Goal: Transaction & Acquisition: Purchase product/service

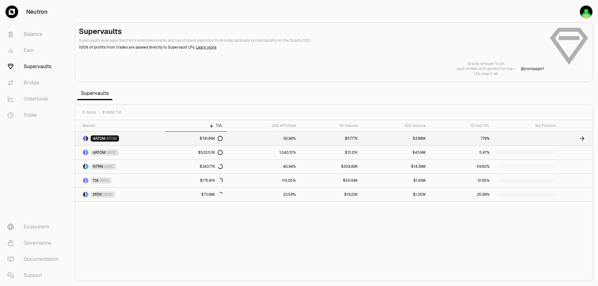
click at [117, 141] on span "ATOM" at bounding box center [111, 138] width 11 height 5
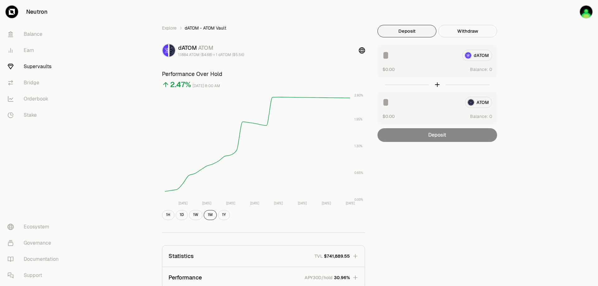
click at [424, 15] on div "Explore dATOM - ATOM Vault dATOM ATOM 1.1884 ATOM ($4.68) = 1 dATOM ($5.56) Per…" at bounding box center [334, 201] width 374 height 403
click at [447, 11] on div "Explore dATOM - ATOM Vault dATOM ATOM 1.1884 ATOM ($4.68) = 1 dATOM ($5.56) Per…" at bounding box center [334, 201] width 374 height 403
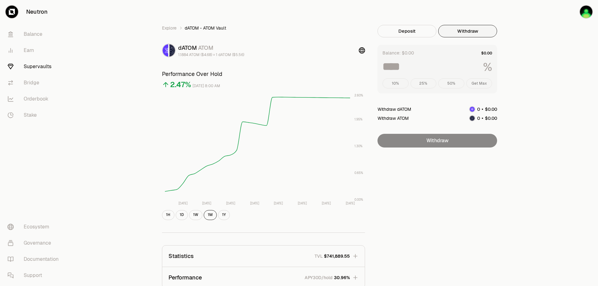
click at [484, 34] on button "Withdraw" at bounding box center [467, 31] width 59 height 12
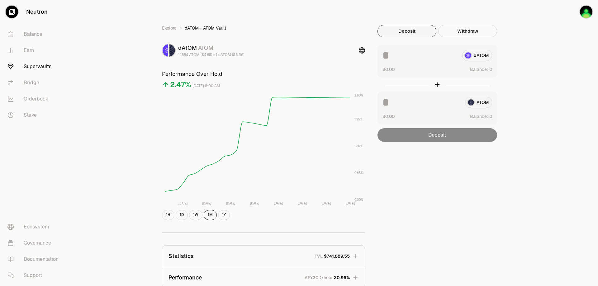
click at [433, 37] on button "Deposit" at bounding box center [406, 31] width 59 height 12
click at [457, 61] on input at bounding box center [419, 55] width 75 height 11
click at [440, 108] on input at bounding box center [421, 102] width 78 height 11
click at [581, 17] on img "button" at bounding box center [586, 12] width 12 height 12
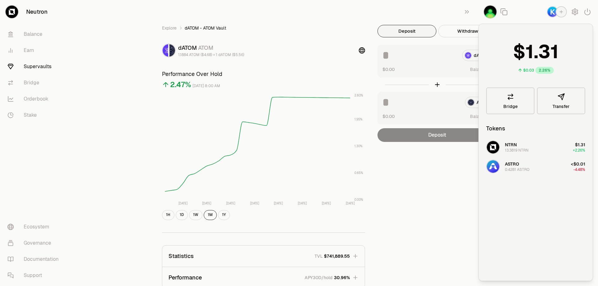
click at [407, 20] on div "Explore dATOM - ATOM Vault dATOM ATOM 1.1884 ATOM ($4.68) = 1 dATOM ($5.56) Per…" at bounding box center [334, 201] width 374 height 403
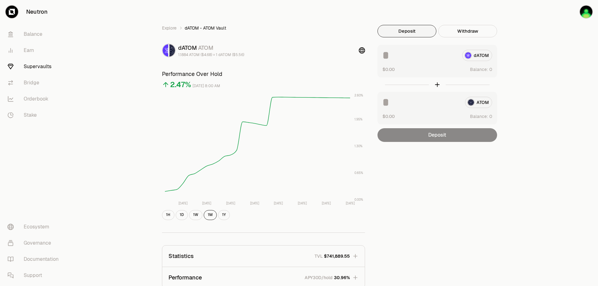
click at [382, 27] on div "Explore dATOM - ATOM Vault dATOM ATOM 1.1884 ATOM ($4.68) = 1 dATOM ($5.56) Per…" at bounding box center [334, 201] width 374 height 403
click at [444, 61] on input at bounding box center [419, 55] width 75 height 11
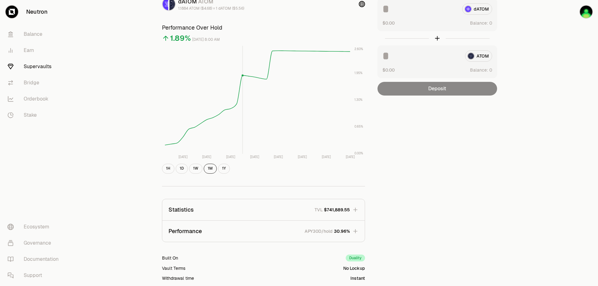
scroll to position [62, 0]
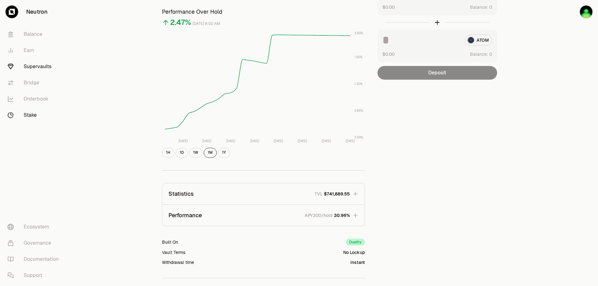
click at [50, 123] on link "Stake" at bounding box center [34, 115] width 65 height 16
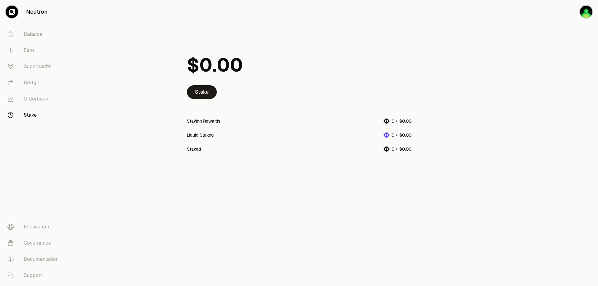
click at [192, 138] on div "Liquid Staked" at bounding box center [200, 135] width 27 height 6
click at [43, 91] on link "Bridge" at bounding box center [34, 83] width 65 height 16
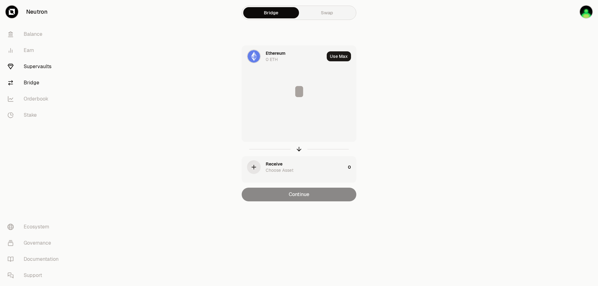
click at [39, 75] on link "Supervaults" at bounding box center [34, 67] width 65 height 16
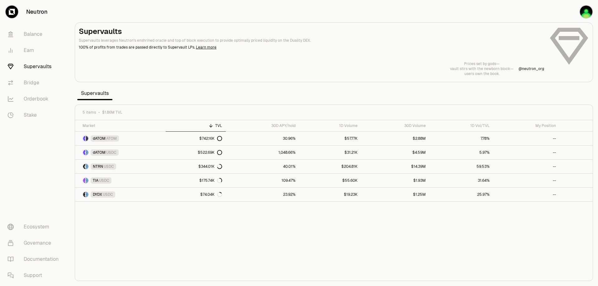
click at [389, 30] on div at bounding box center [333, 52] width 517 height 59
click at [106, 141] on span "dATOM" at bounding box center [99, 138] width 13 height 5
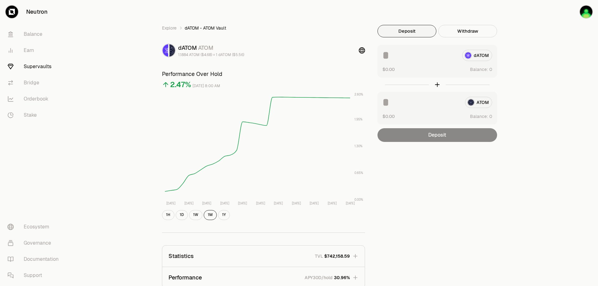
click at [418, 61] on input at bounding box center [419, 55] width 75 height 11
click at [587, 15] on img "button" at bounding box center [586, 12] width 12 height 12
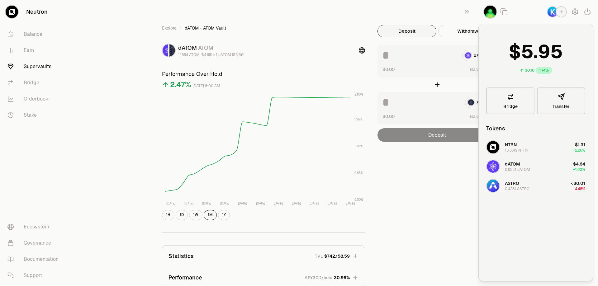
click at [365, 78] on h3 "Performance Over Hold" at bounding box center [263, 74] width 203 height 9
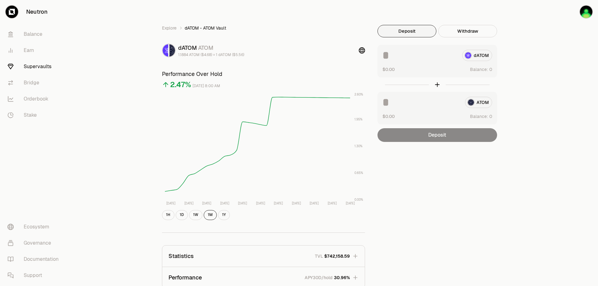
click at [465, 78] on div "dATOM $0.00 Balance:" at bounding box center [437, 61] width 120 height 33
click at [440, 61] on input at bounding box center [419, 55] width 75 height 11
click at [492, 73] on button "Use Max" at bounding box center [483, 69] width 18 height 6
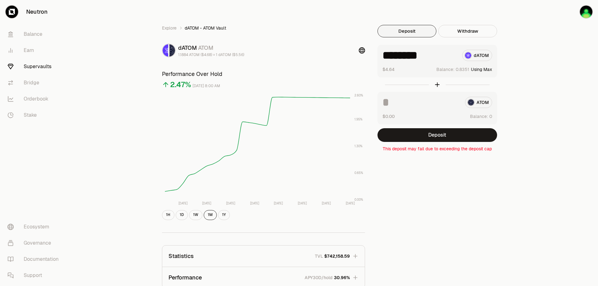
drag, startPoint x: 476, startPoint y: 72, endPoint x: 397, endPoint y: 71, distance: 78.4
click at [397, 71] on div "******** dATOM $4.64 Balance: Using Max" at bounding box center [437, 61] width 120 height 33
type input "***"
click at [185, 31] on span "dATOM - ATOM Vault" at bounding box center [205, 28] width 41 height 6
click at [162, 31] on link "Explore" at bounding box center [169, 28] width 15 height 6
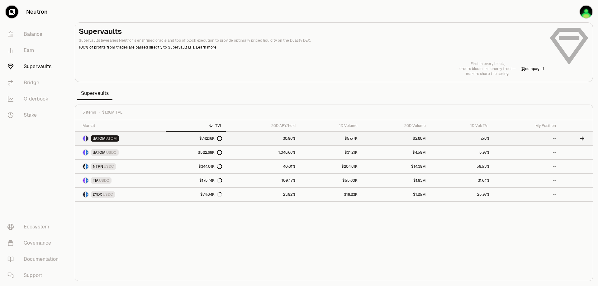
click at [117, 141] on span "ATOM" at bounding box center [111, 138] width 11 height 5
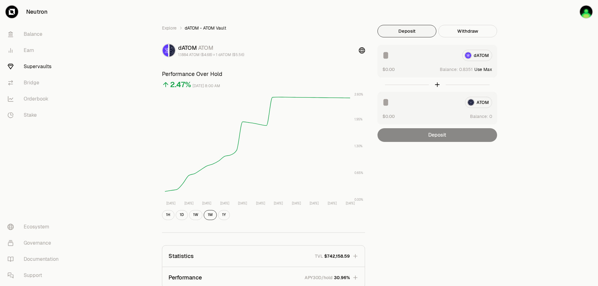
click at [365, 54] on icon at bounding box center [362, 50] width 6 height 6
click at [421, 78] on div "dATOM $0.00 Balance: Use Max" at bounding box center [437, 61] width 120 height 33
click at [421, 61] on input at bounding box center [419, 55] width 75 height 11
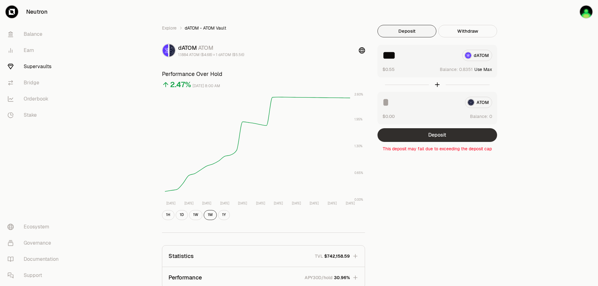
type input "***"
click at [430, 142] on button "Deposit" at bounding box center [437, 135] width 120 height 14
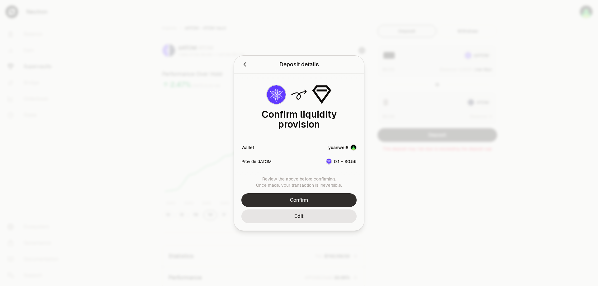
click at [333, 207] on button "Confirm" at bounding box center [298, 200] width 115 height 14
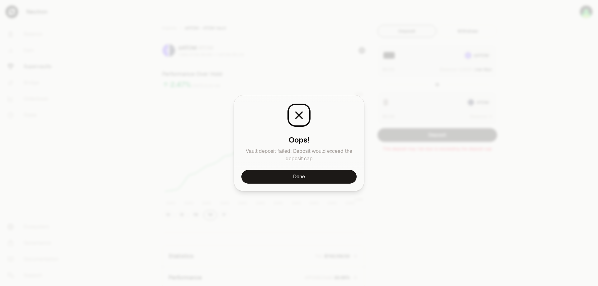
click at [320, 184] on button "Done" at bounding box center [298, 177] width 115 height 14
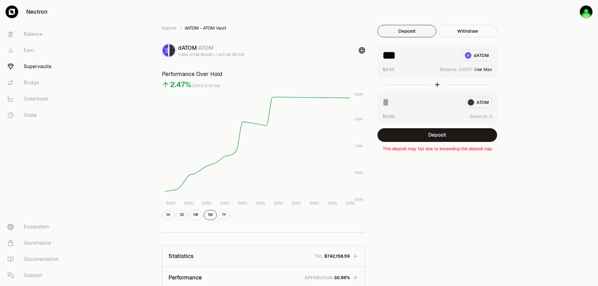
click at [434, 108] on input at bounding box center [421, 102] width 78 height 11
type input "*"
click at [444, 142] on button "Deposit" at bounding box center [437, 135] width 120 height 14
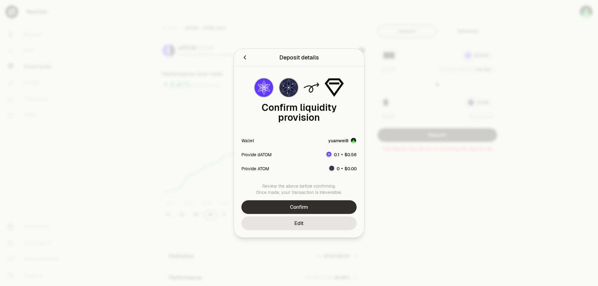
click at [312, 214] on button "Confirm" at bounding box center [298, 207] width 115 height 14
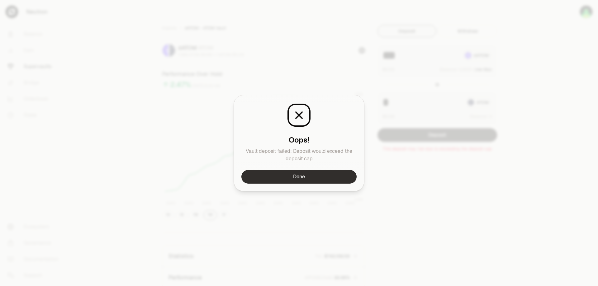
click at [313, 184] on button "Done" at bounding box center [298, 177] width 115 height 14
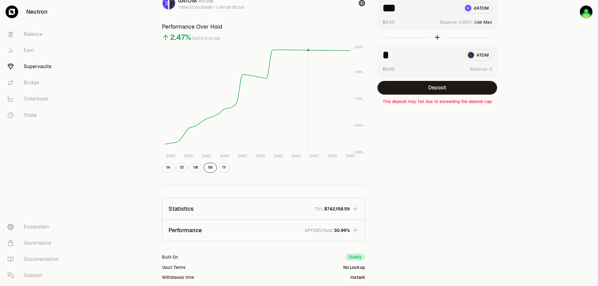
scroll to position [125, 0]
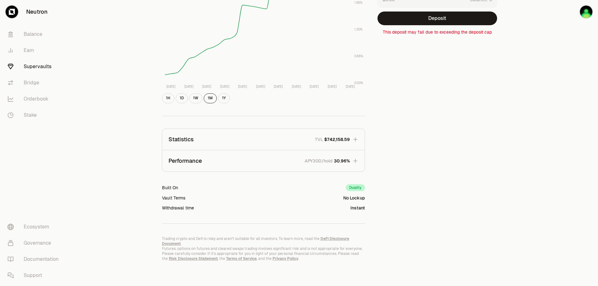
click at [505, 74] on div "Explore dATOM - ATOM Vault dATOM ATOM 1.1884 ATOM ($4.68) = 1 dATOM ($5.56) Per…" at bounding box center [333, 84] width 359 height 353
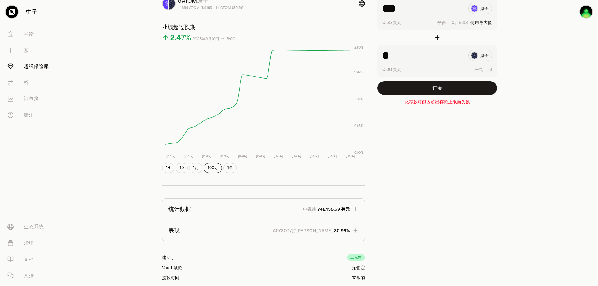
scroll to position [31, 0]
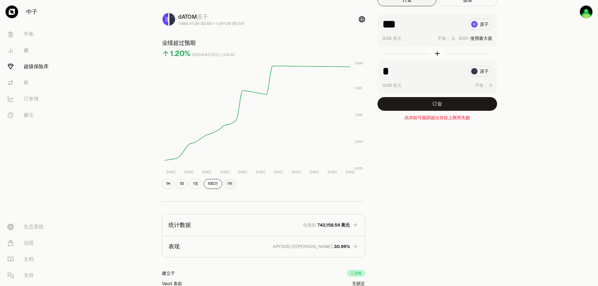
click at [223, 189] on button "1年" at bounding box center [229, 184] width 13 height 10
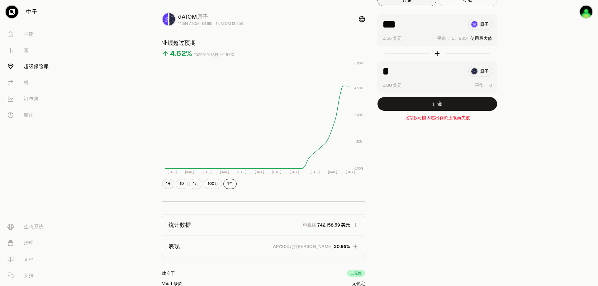
click at [162, 189] on button "1H" at bounding box center [168, 184] width 12 height 10
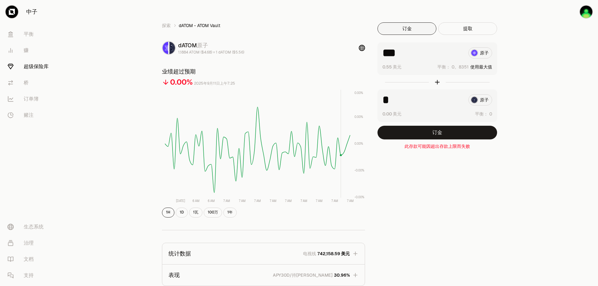
scroll to position [0, 0]
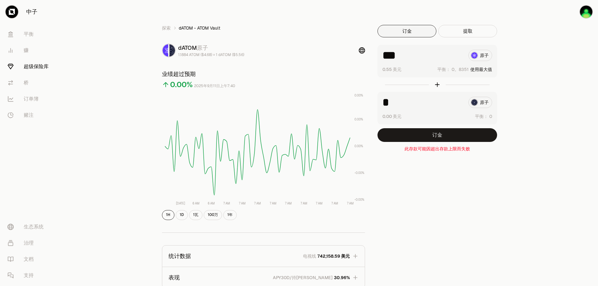
click at [427, 37] on button "订金" at bounding box center [406, 31] width 59 height 12
click at [34, 37] on font "平衡" at bounding box center [29, 34] width 10 height 7
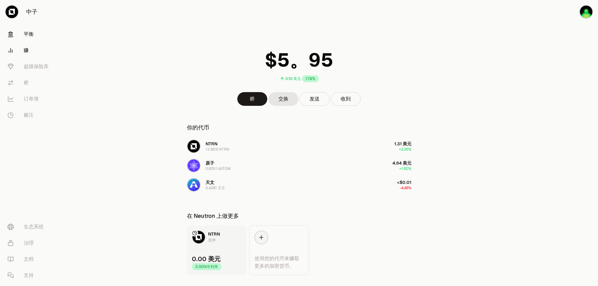
click at [37, 59] on link "赚" at bounding box center [34, 50] width 65 height 16
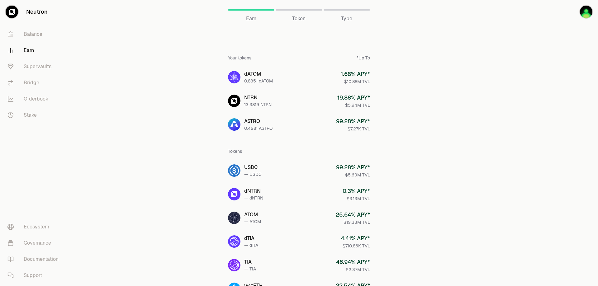
click at [299, 11] on div at bounding box center [298, 9] width 46 height 1
click at [346, 13] on div "Type" at bounding box center [346, 9] width 46 height 15
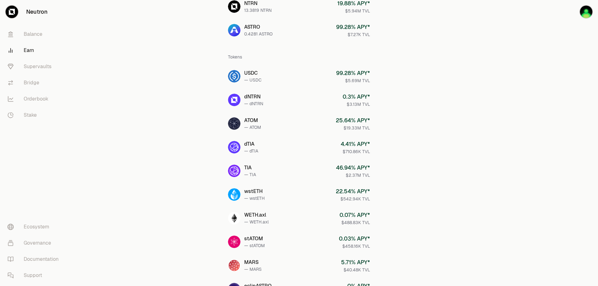
scroll to position [45, 0]
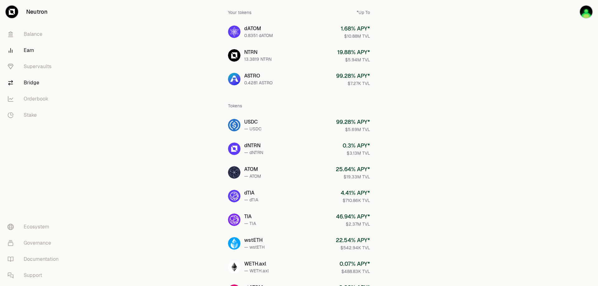
click at [51, 91] on link "Bridge" at bounding box center [34, 83] width 65 height 16
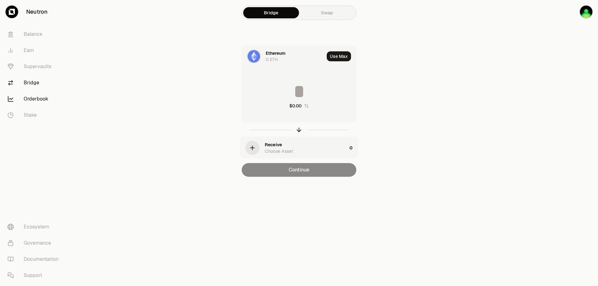
click at [51, 107] on link "Orderbook" at bounding box center [34, 99] width 65 height 16
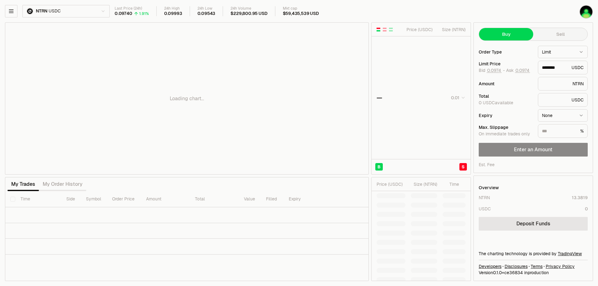
type input "********"
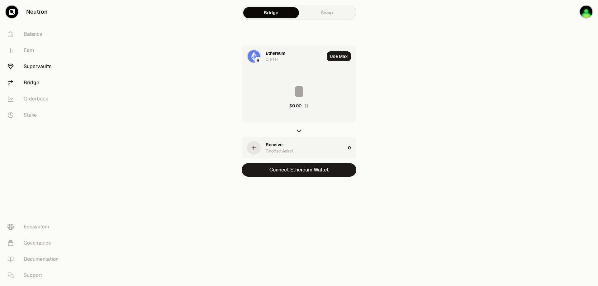
click at [48, 75] on link "Supervaults" at bounding box center [34, 67] width 65 height 16
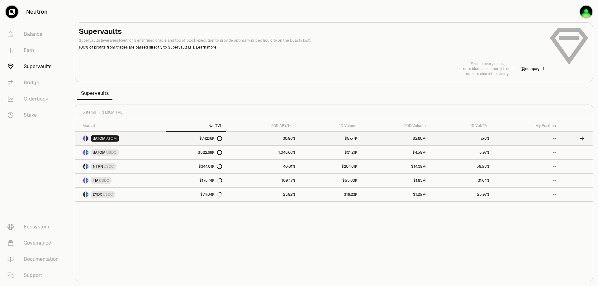
click at [117, 141] on span "ATOM" at bounding box center [111, 138] width 11 height 5
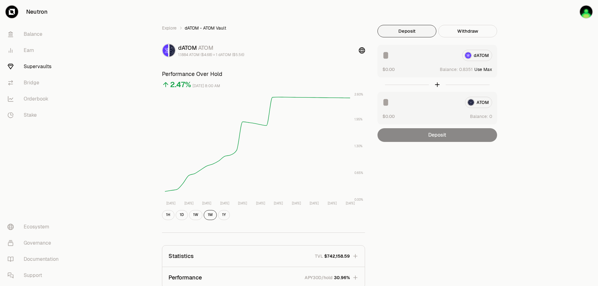
click at [431, 61] on input at bounding box center [419, 55] width 75 height 11
click at [513, 45] on div "Explore dATOM - ATOM Vault dATOM ATOM 1.1884 ATOM ($4.68) = 1 dATOM ($5.56) Per…" at bounding box center [333, 201] width 359 height 353
click at [582, 92] on div "Explore dATOM - ATOM Vault dATOM ATOM 1.1884 ATOM ($4.68) = 1 dATOM ($5.56) Per…" at bounding box center [334, 201] width 528 height 403
click at [284, 57] on div "dATOM ATOM 1.1884 ATOM ($4.68) = 1 dATOM ($5.56)" at bounding box center [263, 51] width 203 height 14
click at [181, 48] on div "Explore dATOM - ATOM Vault dATOM ATOM 1.1884 ATOM ($4.68) = 1 dATOM ($5.56) Per…" at bounding box center [263, 201] width 218 height 353
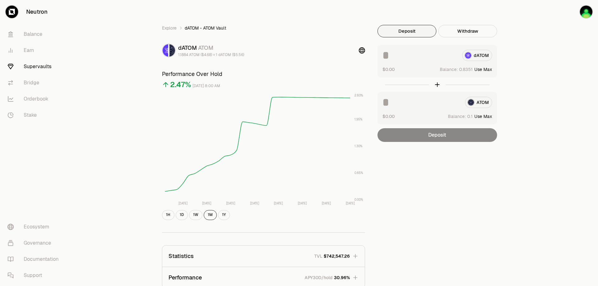
click at [429, 61] on input at bounding box center [419, 55] width 75 height 11
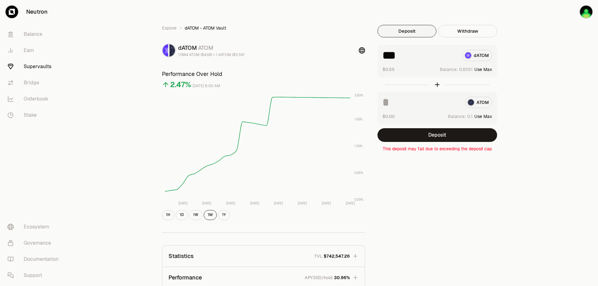
type input "***"
click at [425, 108] on input at bounding box center [421, 102] width 78 height 11
type input "***"
click at [463, 142] on button "Deposit" at bounding box center [437, 135] width 120 height 14
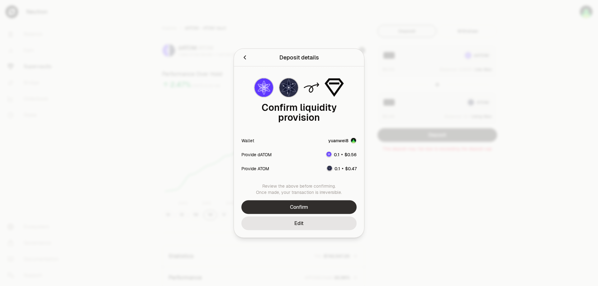
click at [313, 214] on button "Confirm" at bounding box center [298, 207] width 115 height 14
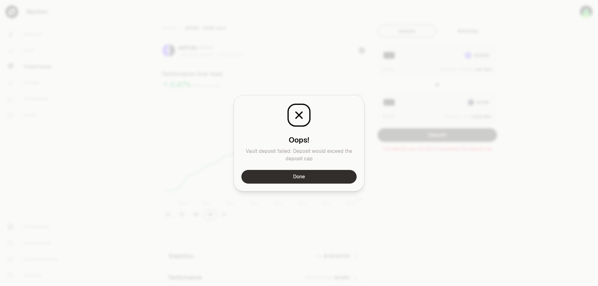
click at [312, 184] on button "Done" at bounding box center [298, 177] width 115 height 14
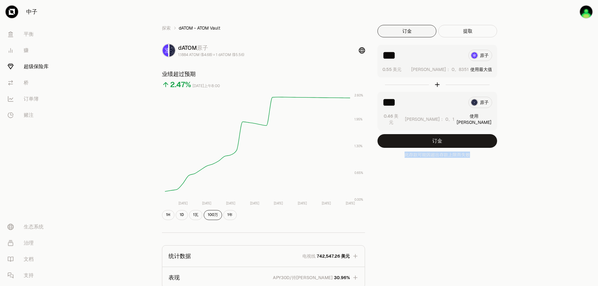
drag, startPoint x: 429, startPoint y: 187, endPoint x: 524, endPoint y: 187, distance: 95.2
click at [497, 158] on p "此存款可能因超出存款上限而失败" at bounding box center [437, 155] width 120 height 6
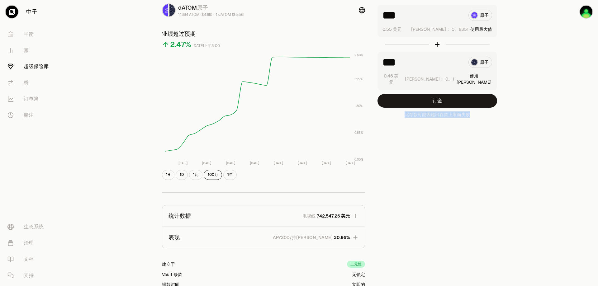
scroll to position [17, 0]
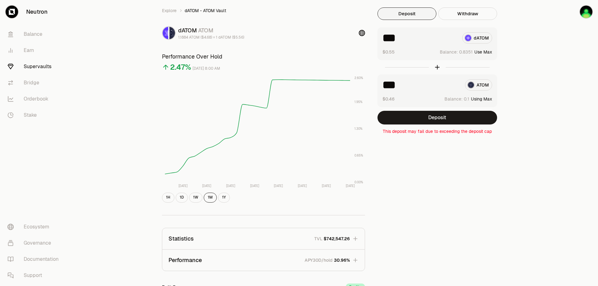
click at [304, 35] on div "Explore dATOM - ATOM Vault dATOM ATOM 1.1884 ATOM ($4.68) = 1 dATOM ($5.56) Per…" at bounding box center [263, 183] width 218 height 353
click at [162, 14] on link "Explore" at bounding box center [169, 10] width 15 height 6
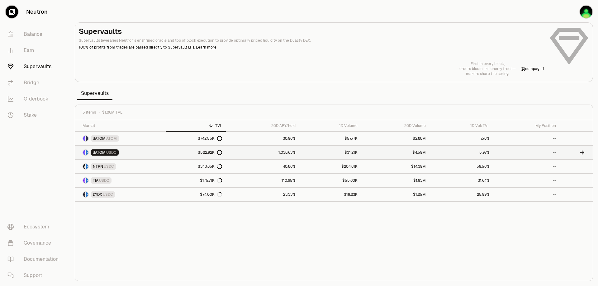
click at [106, 155] on span "dATOM" at bounding box center [99, 152] width 13 height 5
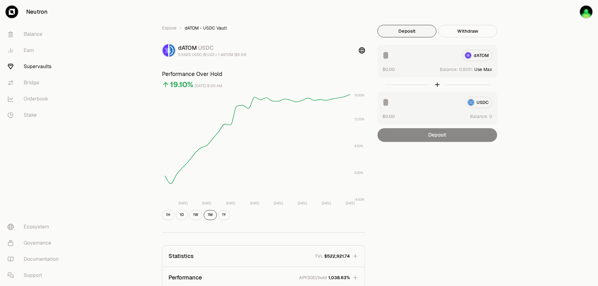
click at [430, 61] on input at bounding box center [419, 55] width 75 height 11
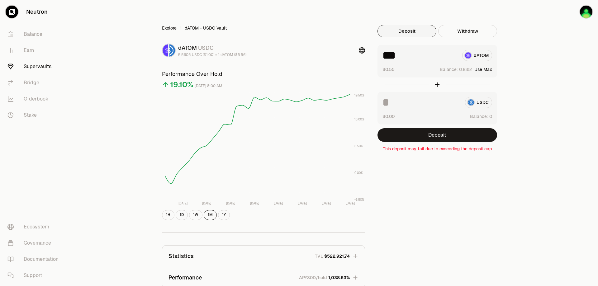
type input "***"
click at [162, 31] on link "Explore" at bounding box center [169, 28] width 15 height 6
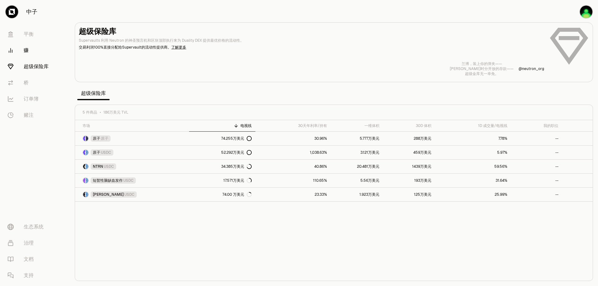
click at [38, 59] on link "赚" at bounding box center [34, 50] width 65 height 16
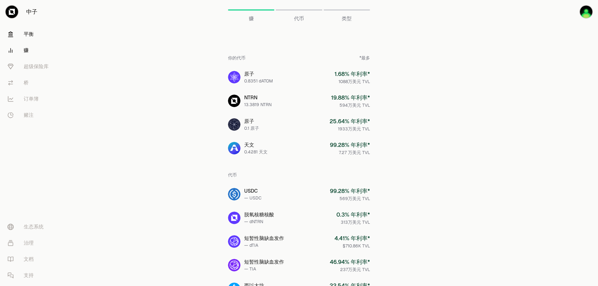
click at [34, 37] on font "平衡" at bounding box center [29, 34] width 10 height 7
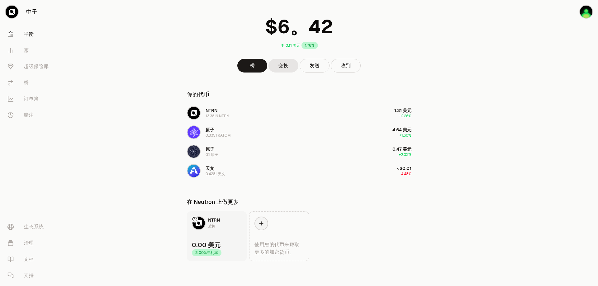
scroll to position [113, 0]
click at [29, 54] on font "赚" at bounding box center [26, 50] width 5 height 7
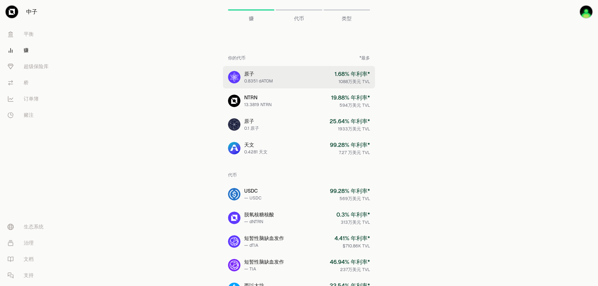
click at [244, 84] on font "0.8351 dATOM" at bounding box center [258, 81] width 29 height 6
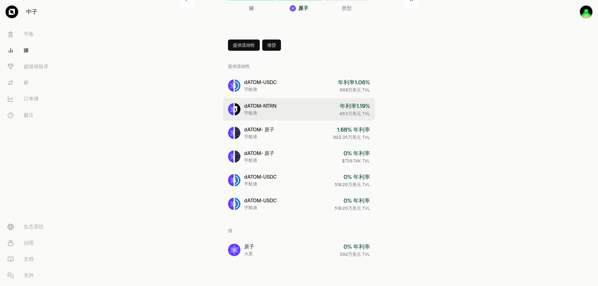
scroll to position [62, 0]
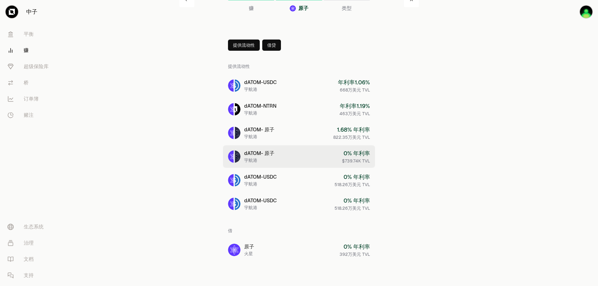
click at [261, 150] on font "- 原子" at bounding box center [267, 153] width 13 height 7
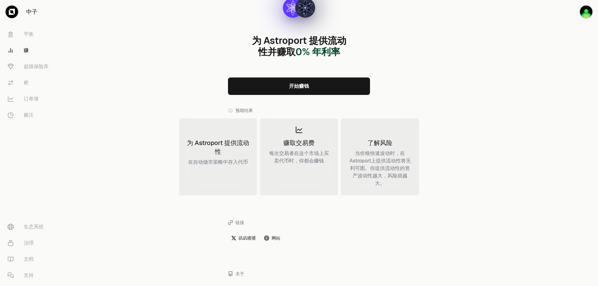
scroll to position [62, 0]
click at [262, 95] on link "开始赚钱" at bounding box center [299, 85] width 142 height 17
